Goal: Task Accomplishment & Management: Use online tool/utility

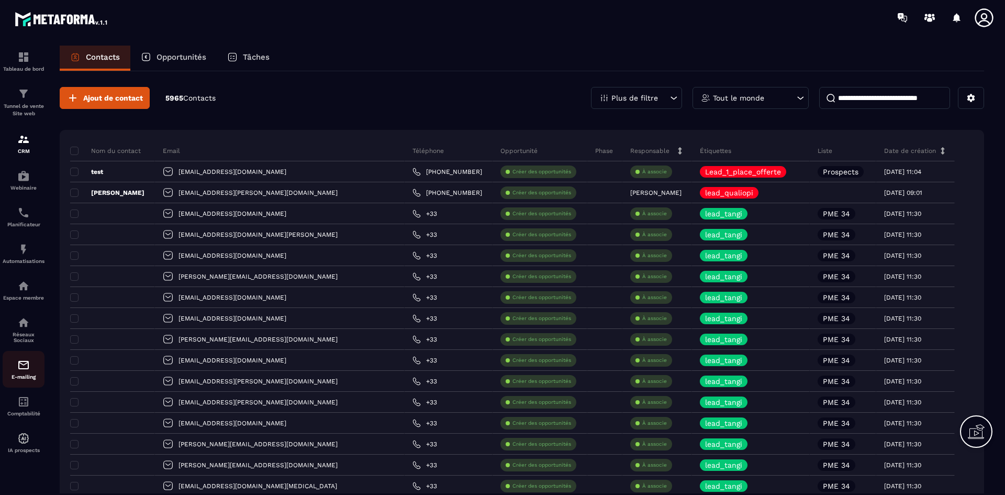
click at [24, 376] on p "E-mailing" at bounding box center [24, 377] width 42 height 6
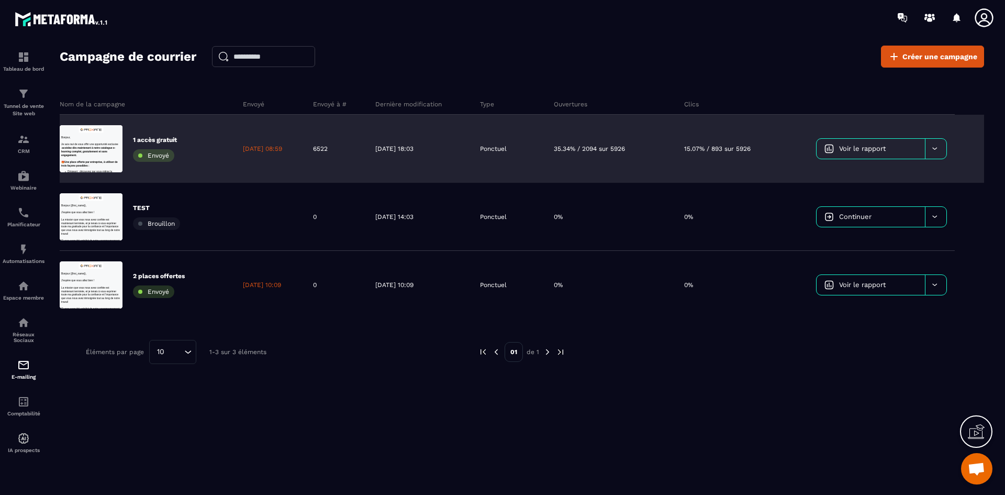
click at [890, 150] on link "Voir le rapport" at bounding box center [871, 149] width 108 height 20
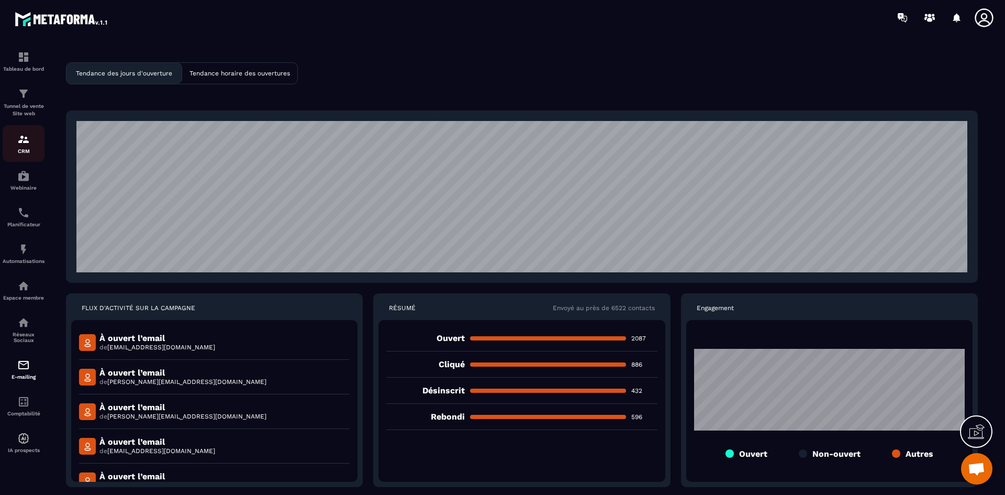
click at [19, 141] on img at bounding box center [23, 139] width 13 height 13
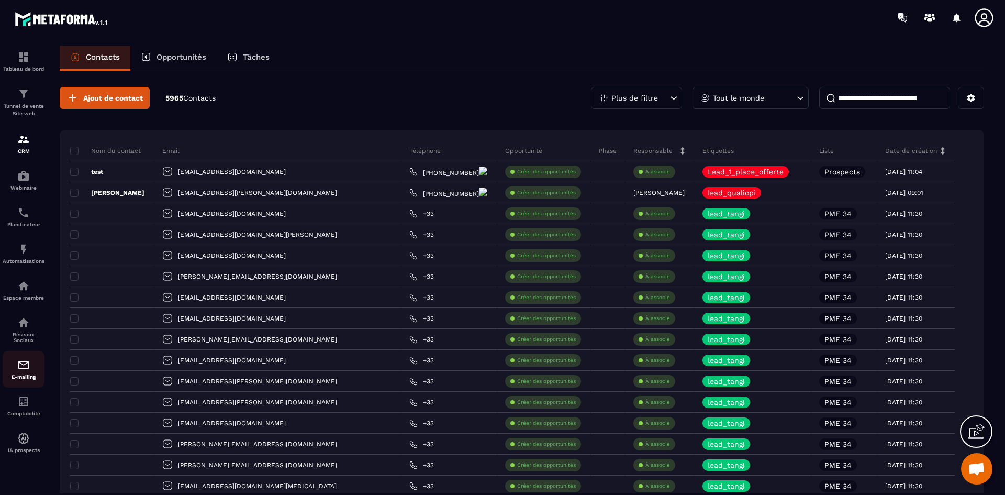
click at [23, 367] on img at bounding box center [23, 365] width 13 height 13
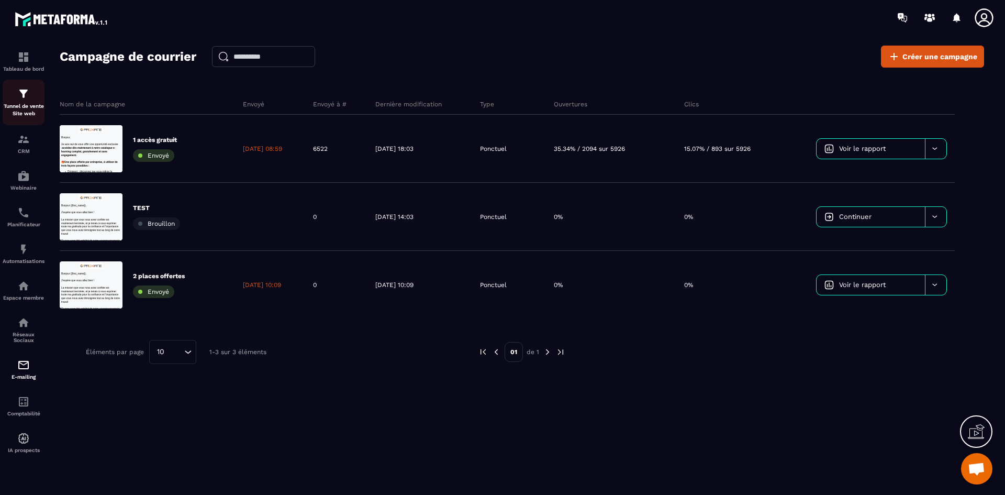
click at [26, 102] on div "Tunnel de vente Site web" at bounding box center [24, 102] width 42 height 30
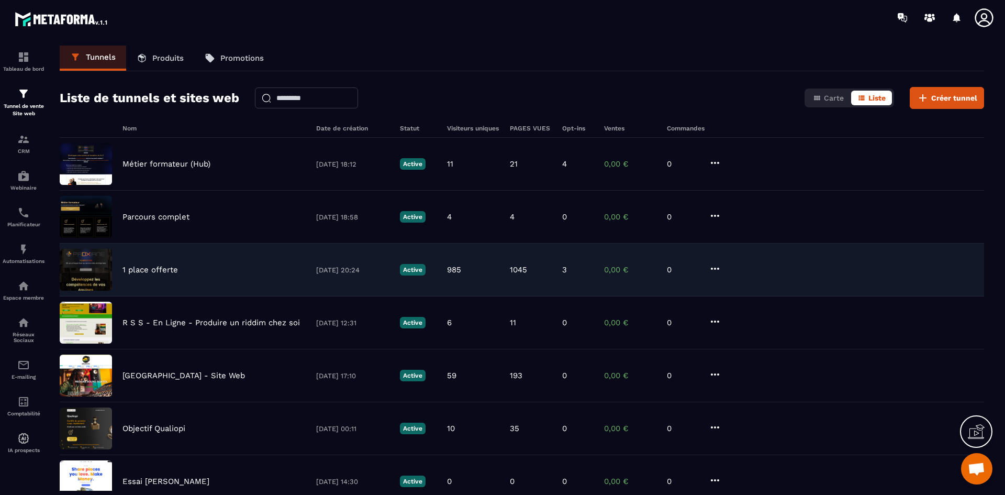
click at [172, 272] on p "1 place offerte" at bounding box center [151, 269] width 56 height 9
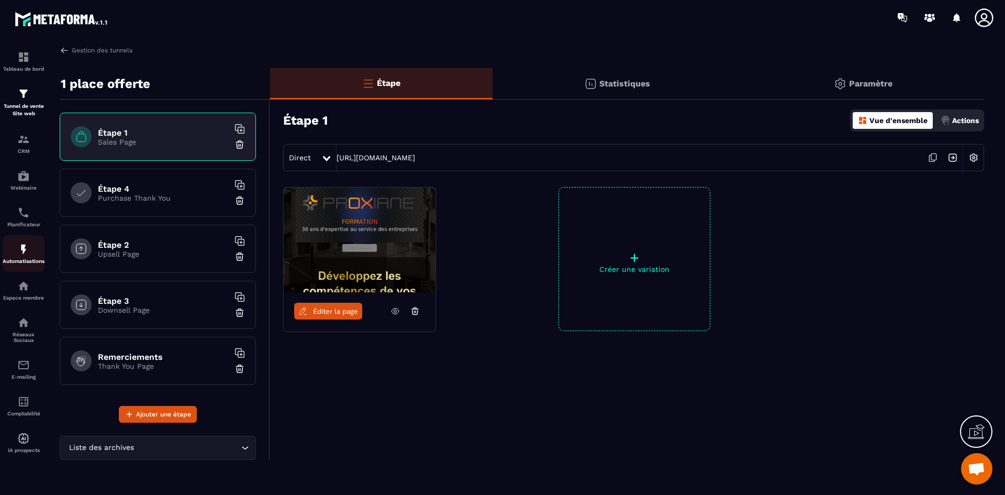
click at [29, 240] on link "Automatisations" at bounding box center [24, 253] width 42 height 37
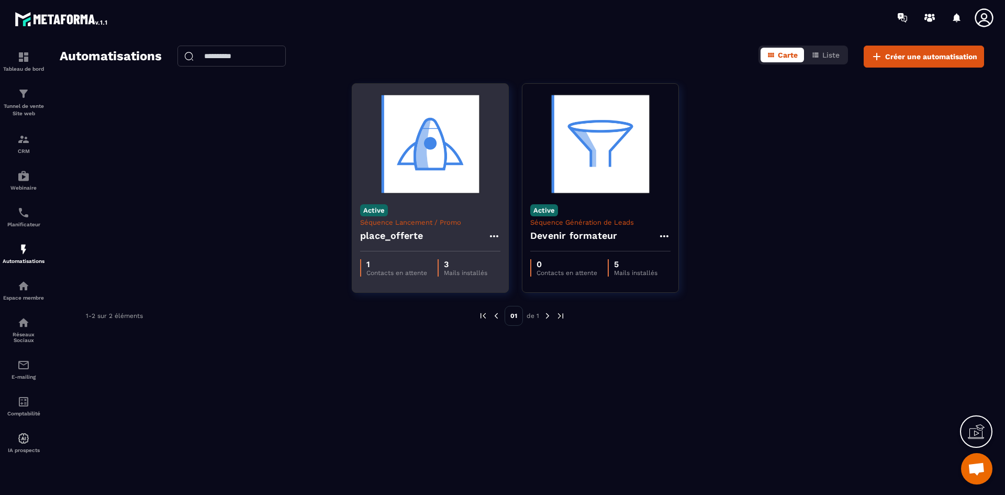
click at [402, 232] on h4 "place_offerte" at bounding box center [391, 235] width 63 height 15
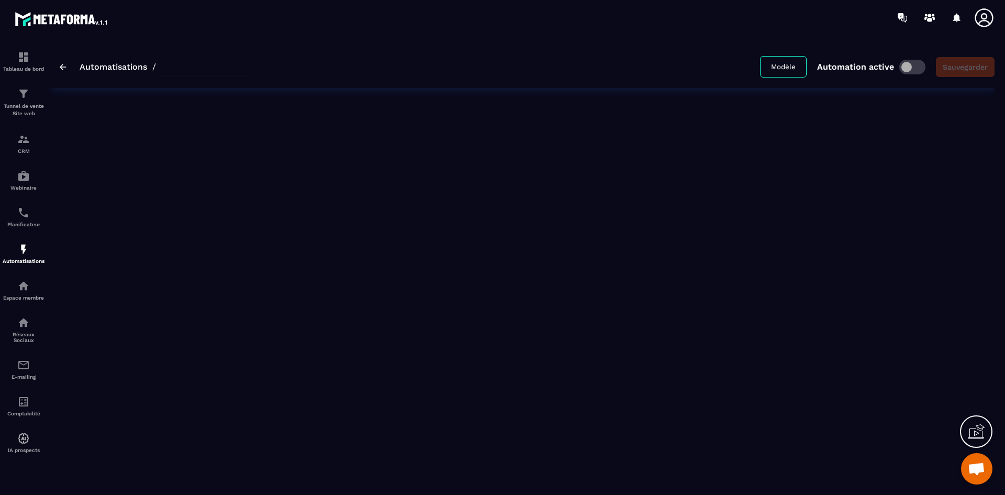
type input "**********"
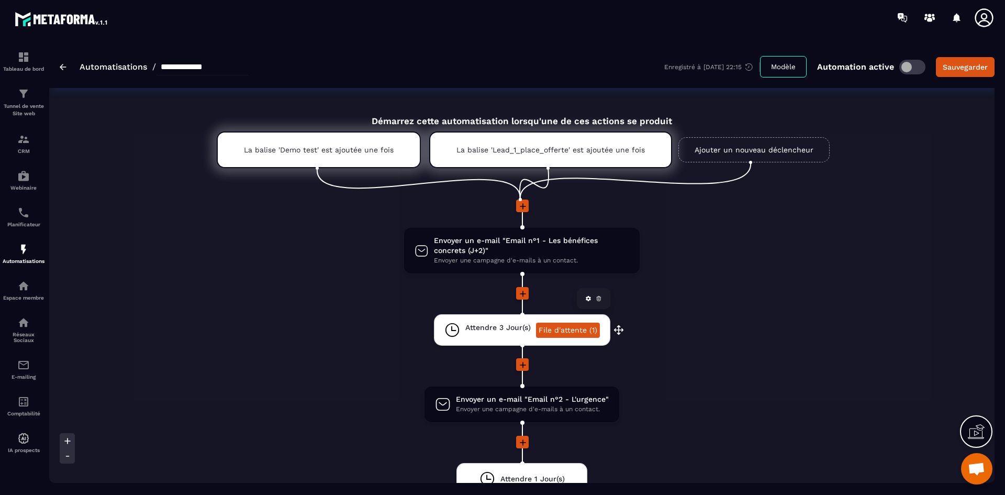
click at [566, 332] on link "File d'attente (1)" at bounding box center [568, 330] width 64 height 15
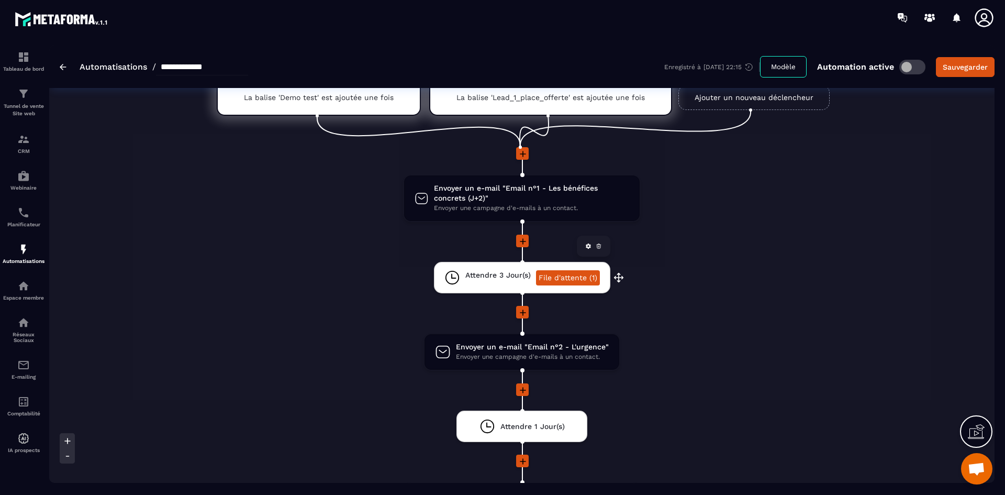
click at [556, 279] on link "File d'attente (1)" at bounding box center [568, 277] width 64 height 15
